Goal: Check status: Check status

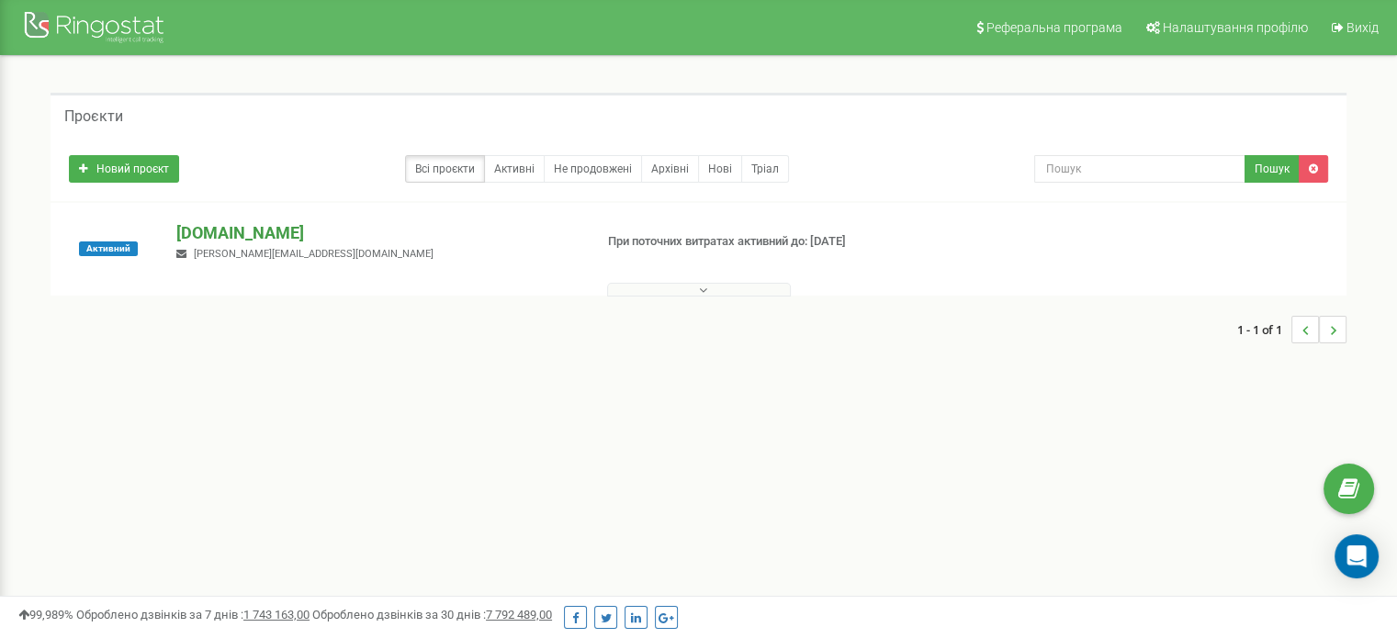
click at [202, 236] on p "[DOMAIN_NAME]" at bounding box center [376, 233] width 401 height 24
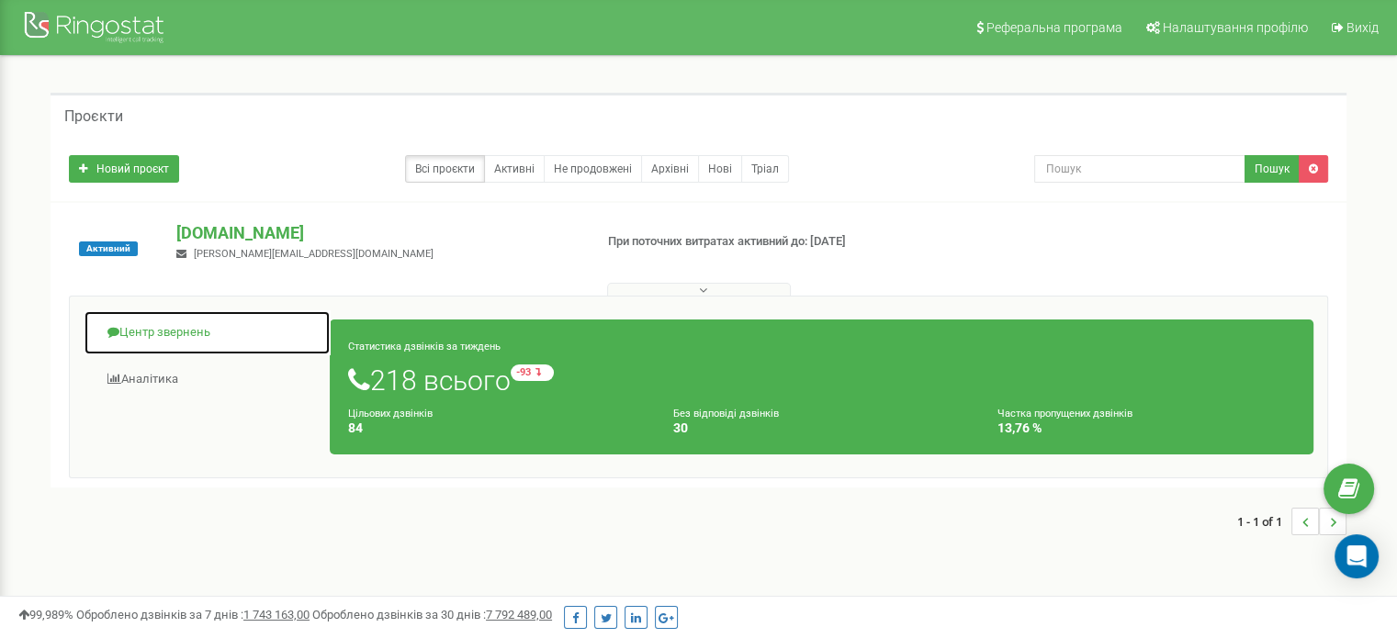
click at [118, 322] on link "Центр звернень" at bounding box center [207, 332] width 247 height 45
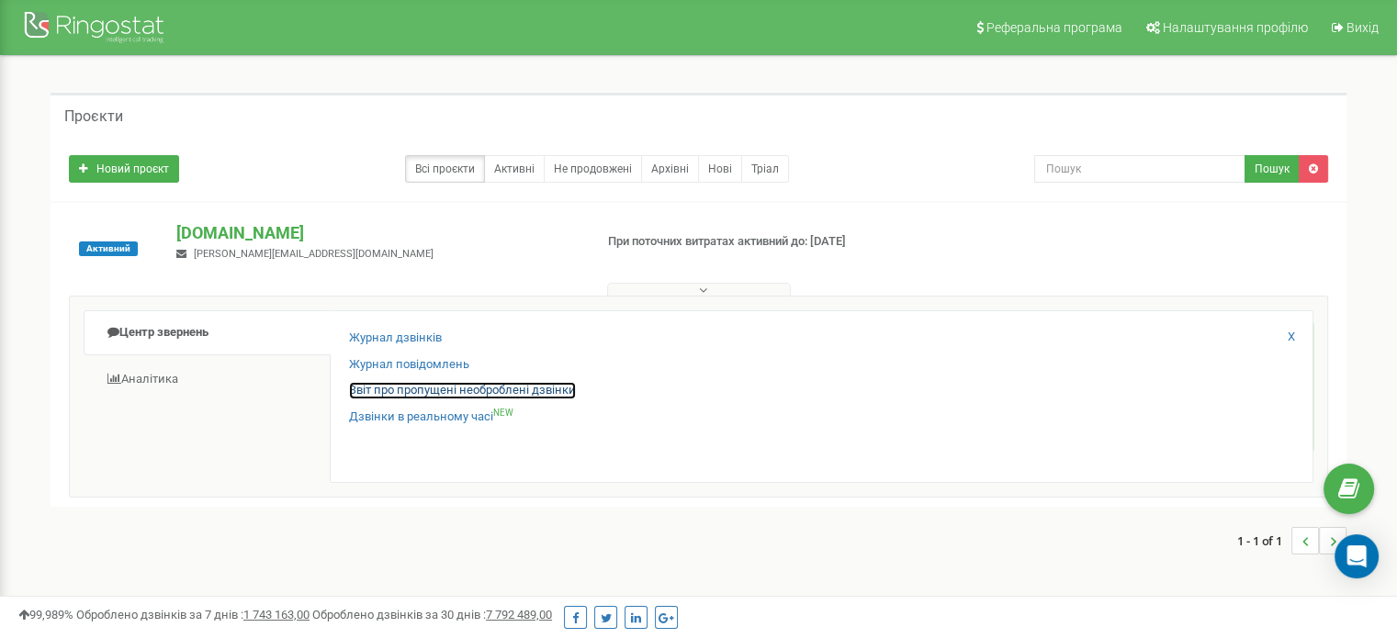
click at [400, 387] on link "Звіт про пропущені необроблені дзвінки" at bounding box center [462, 390] width 227 height 17
